Goal: Ask a question: Seek information or help from site administrators or community

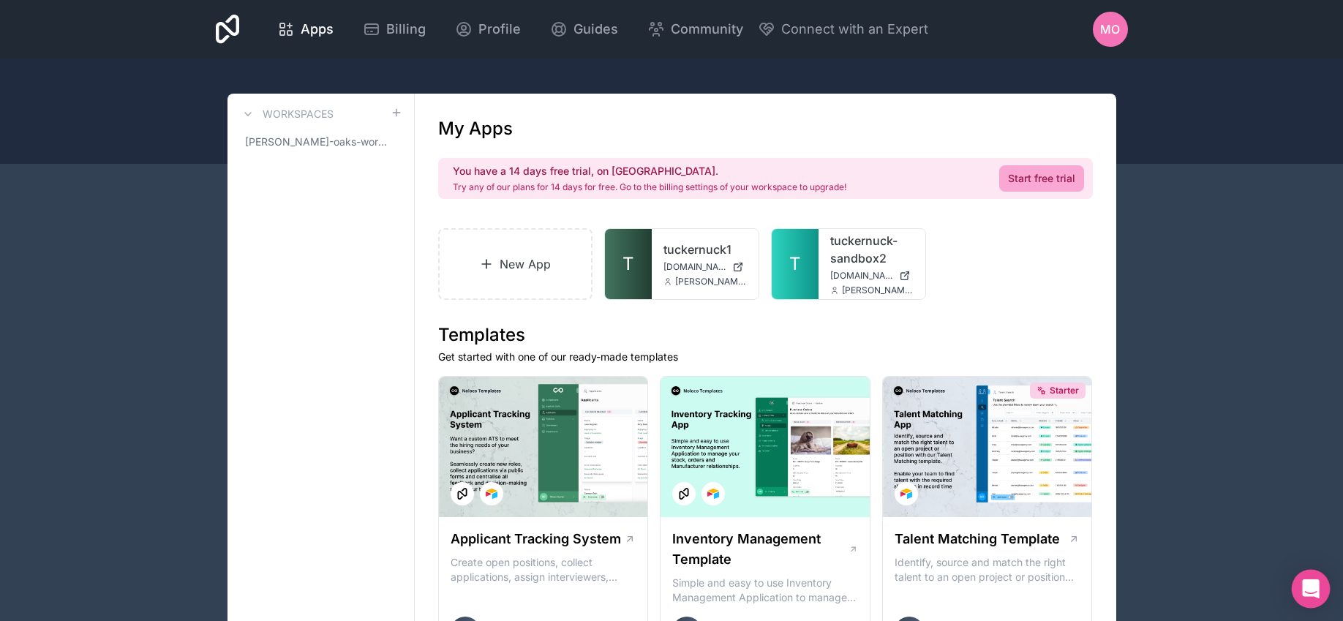
click at [1307, 591] on icon "Open Intercom Messenger" at bounding box center [1311, 588] width 19 height 19
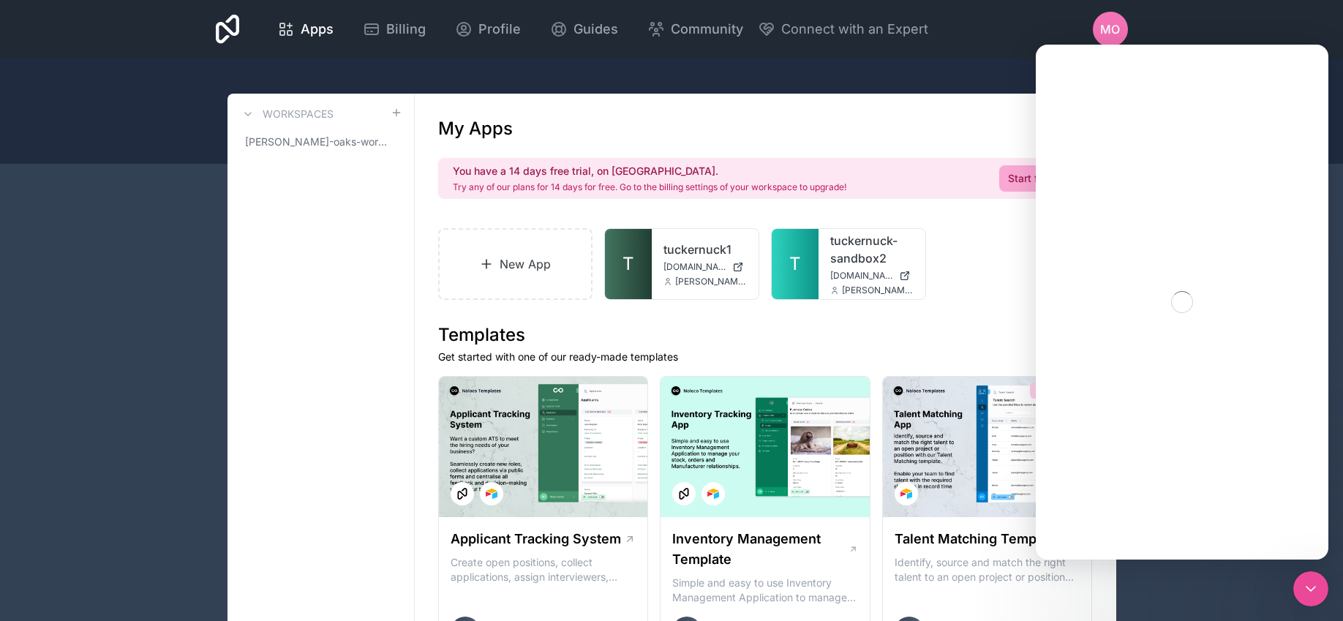
click at [1310, 599] on div "Close Intercom Messenger" at bounding box center [1311, 588] width 35 height 35
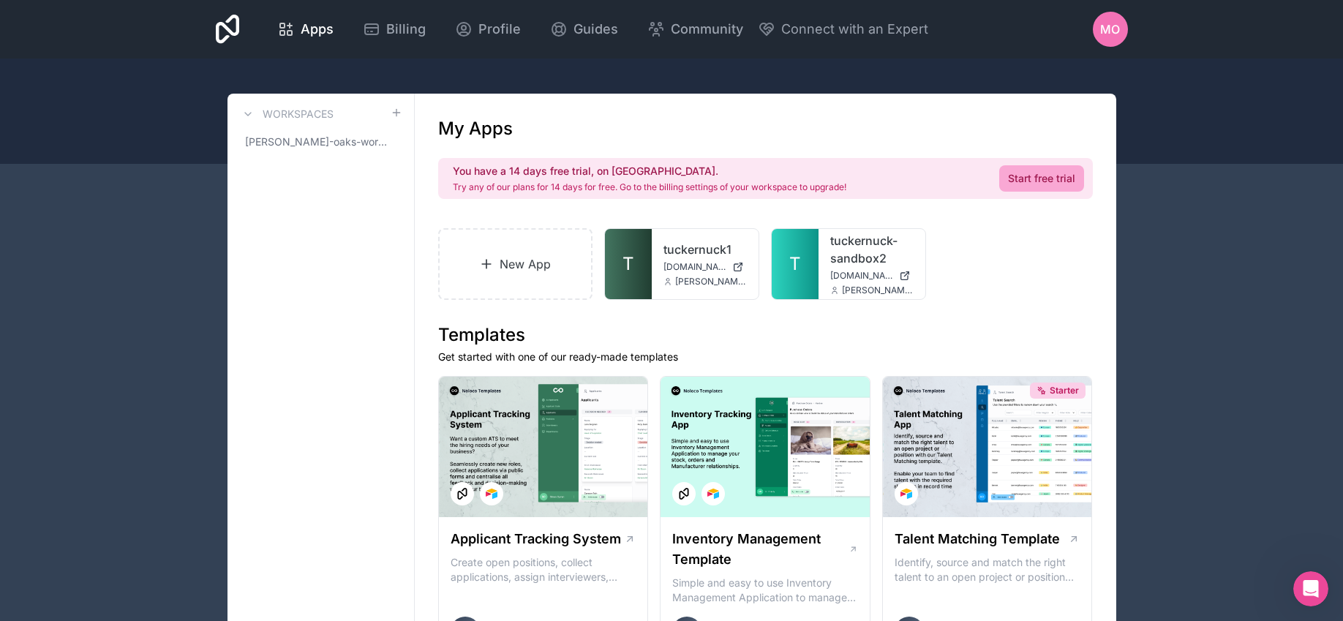
click at [1315, 594] on icon "Open Intercom Messenger" at bounding box center [1311, 589] width 24 height 24
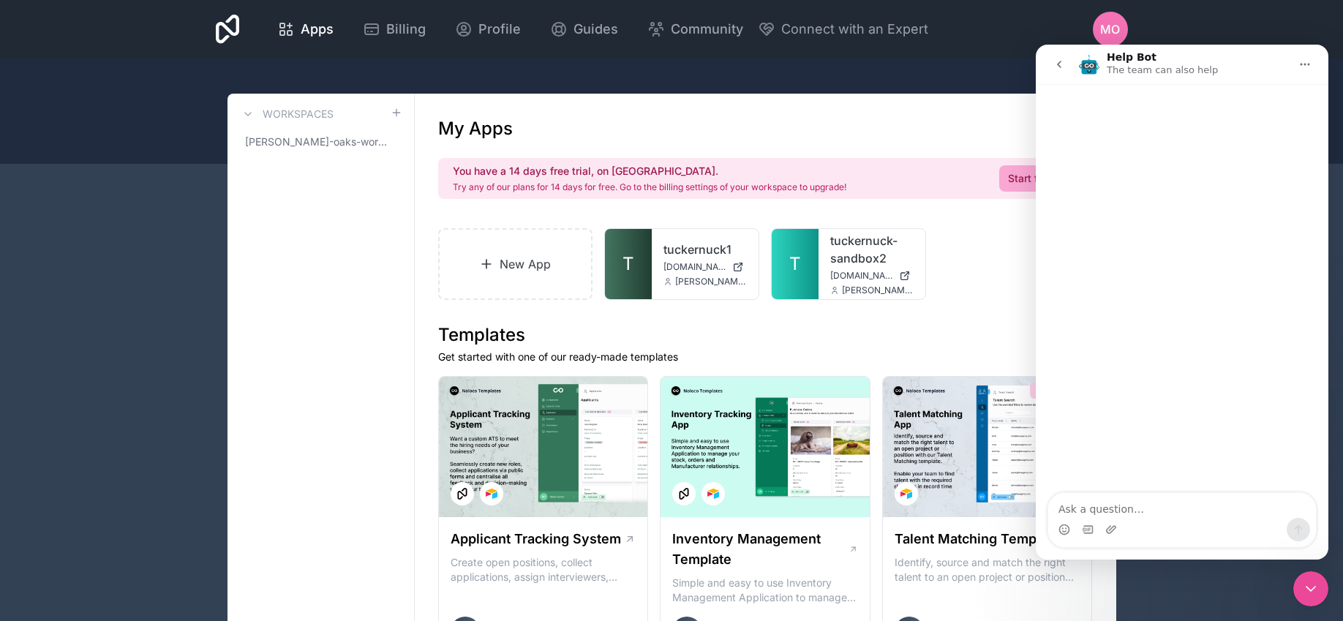
click at [1096, 511] on textarea "Ask a question…" at bounding box center [1182, 505] width 268 height 25
type textarea "help!"
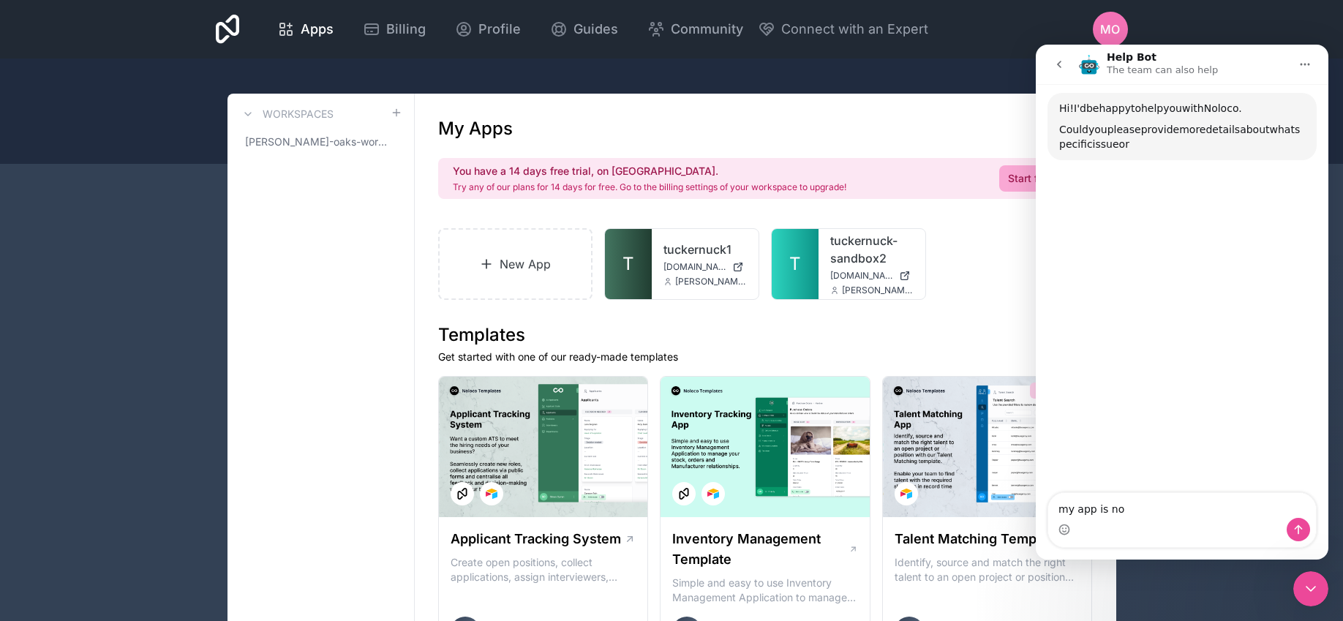
scroll to position [94, 0]
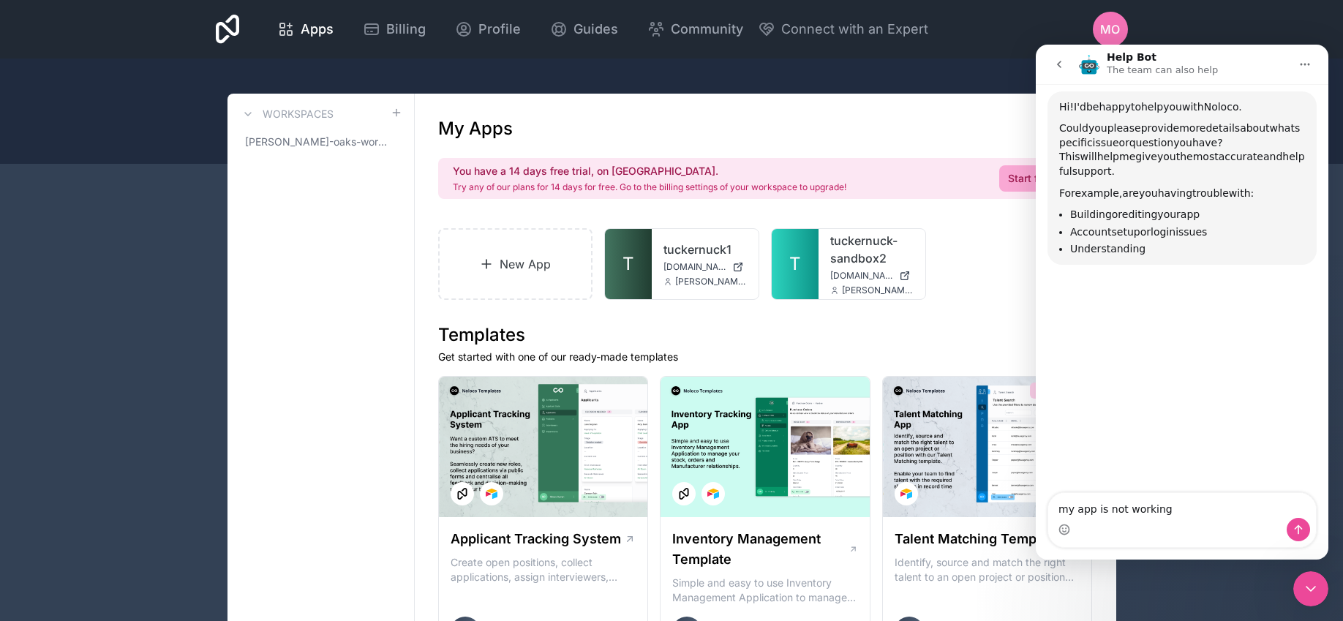
type textarea "my app is not working"
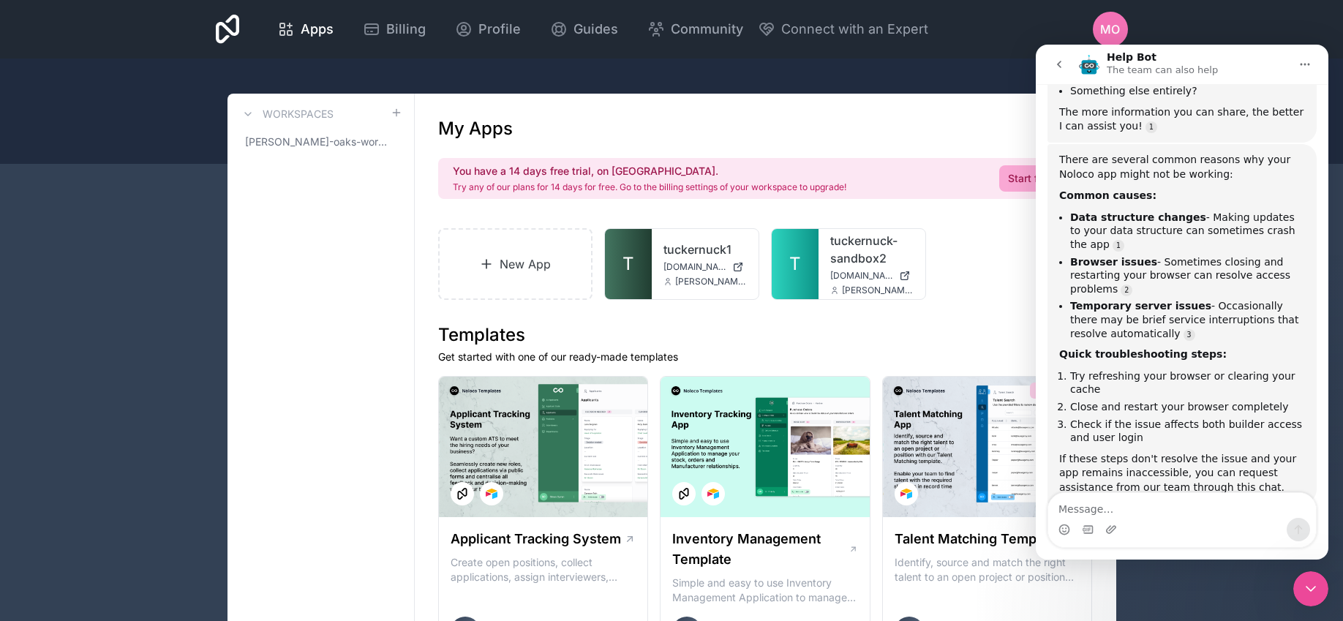
scroll to position [342, 0]
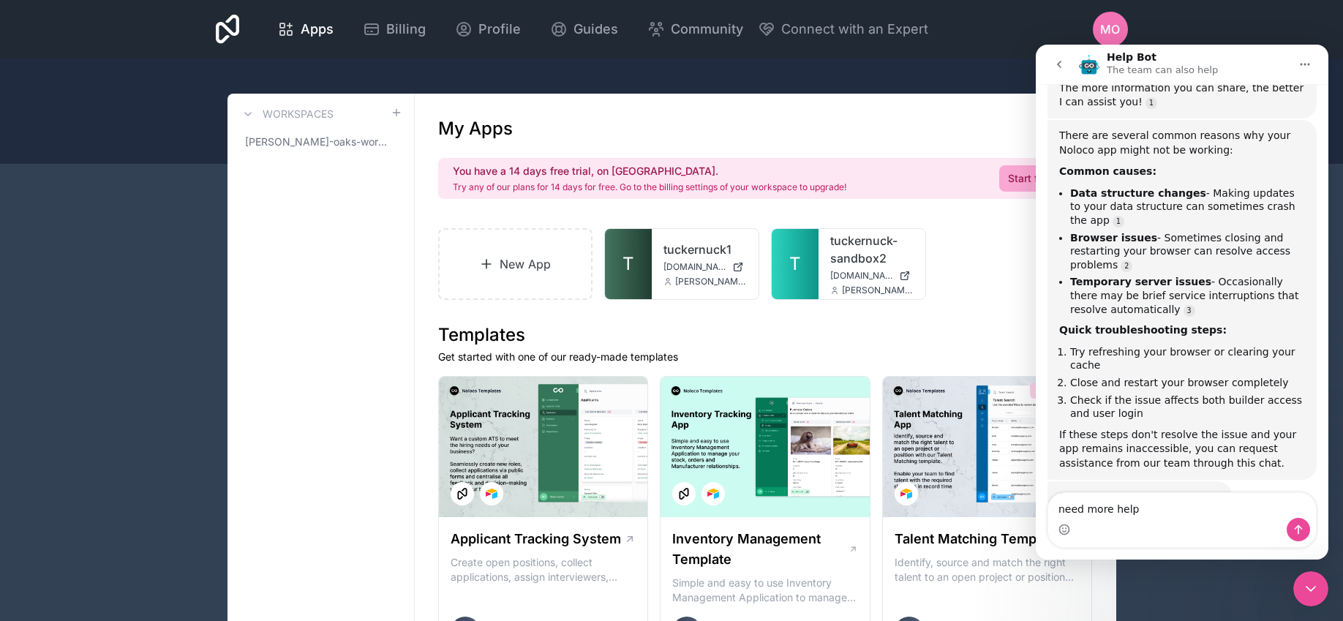
type textarea "need more help"
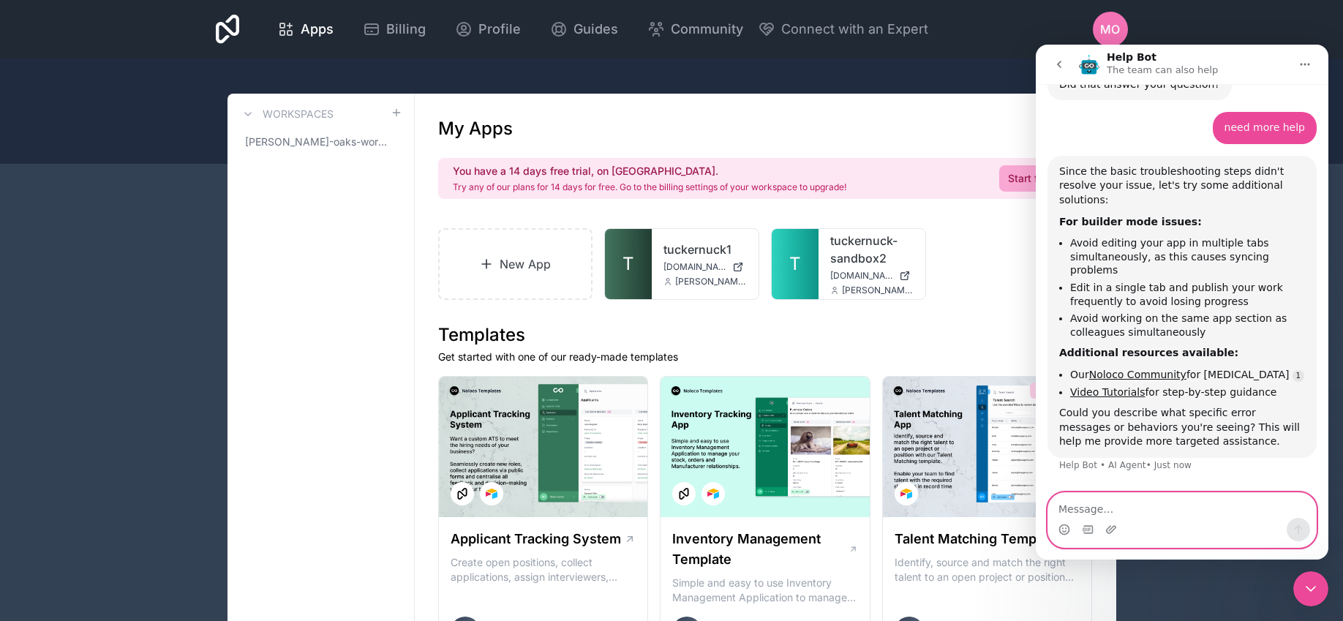
scroll to position [759, 0]
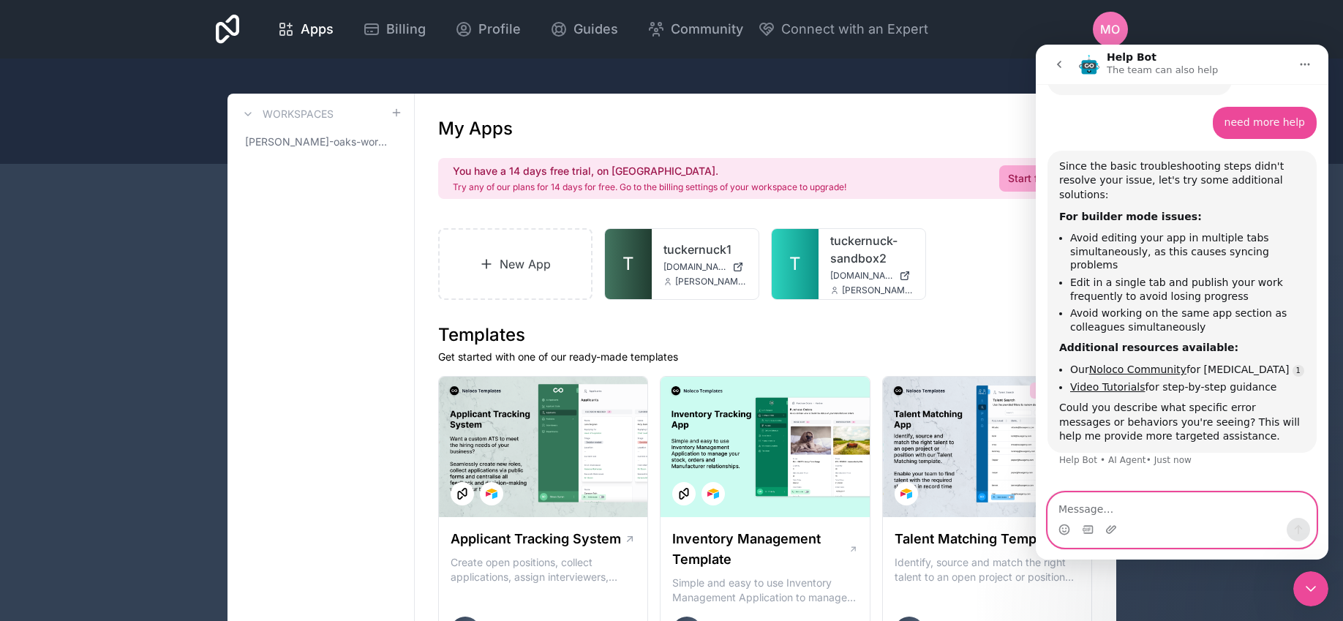
click at [1134, 509] on textarea "Message…" at bounding box center [1182, 505] width 268 height 25
type textarea "t"
type textarea "my app is broken"
